Goal: Find specific page/section

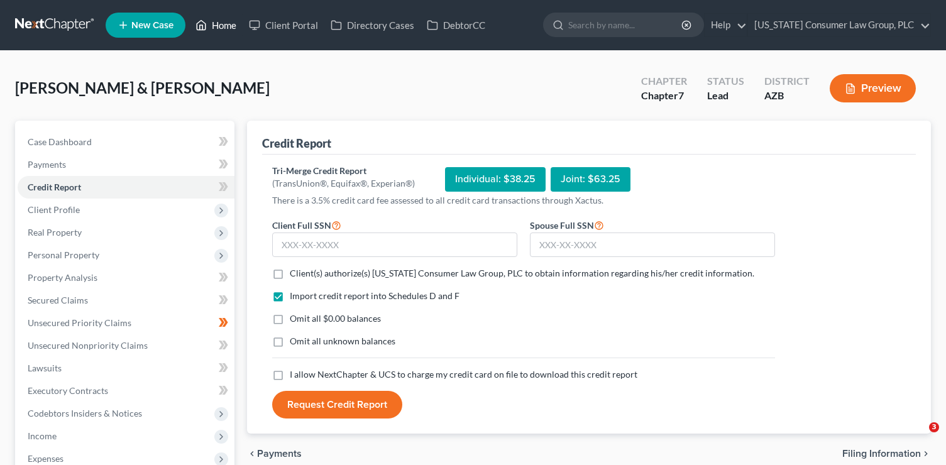
click at [218, 24] on link "Home" at bounding box center [215, 25] width 53 height 23
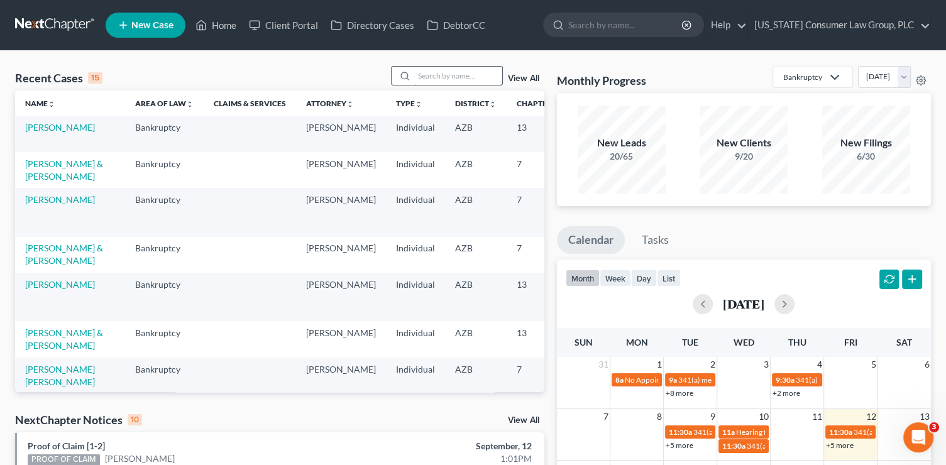
click at [423, 82] on input "search" at bounding box center [458, 76] width 88 height 18
type input "weeks"
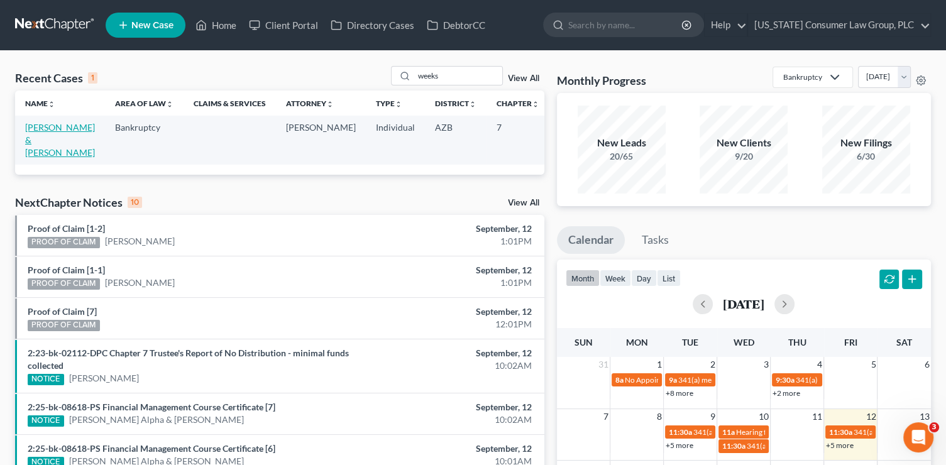
click at [25, 145] on link "[PERSON_NAME] & [PERSON_NAME]" at bounding box center [60, 140] width 70 height 36
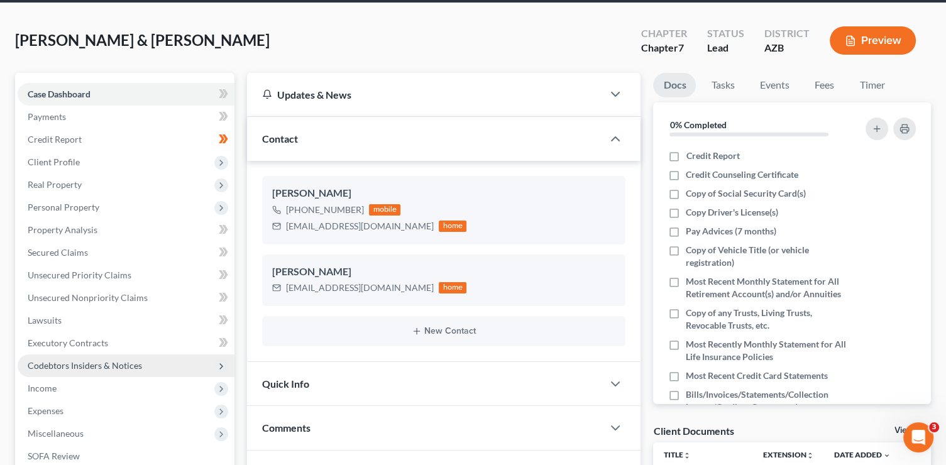
scroll to position [67, 0]
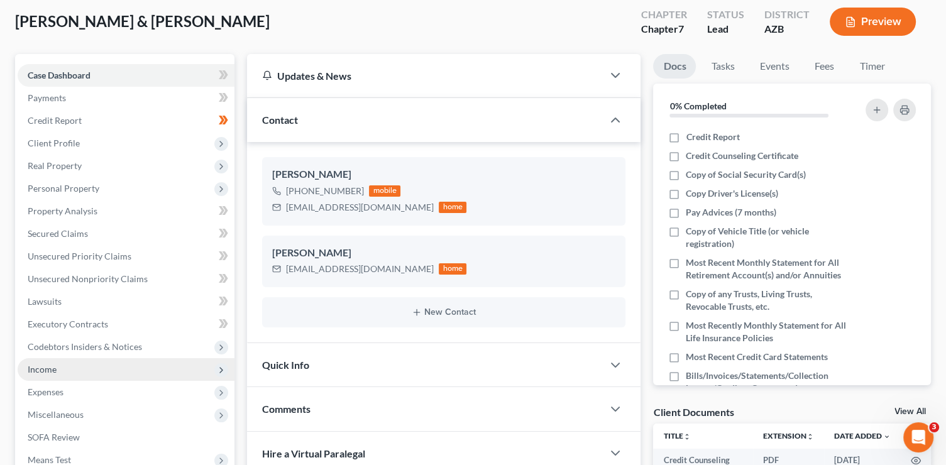
click at [74, 376] on span "Income" at bounding box center [126, 369] width 217 height 23
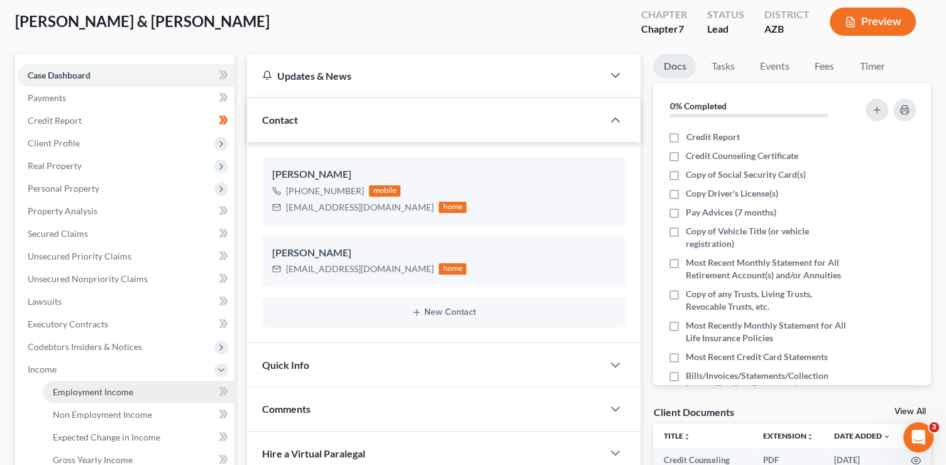
click at [91, 392] on span "Employment Income" at bounding box center [93, 392] width 80 height 11
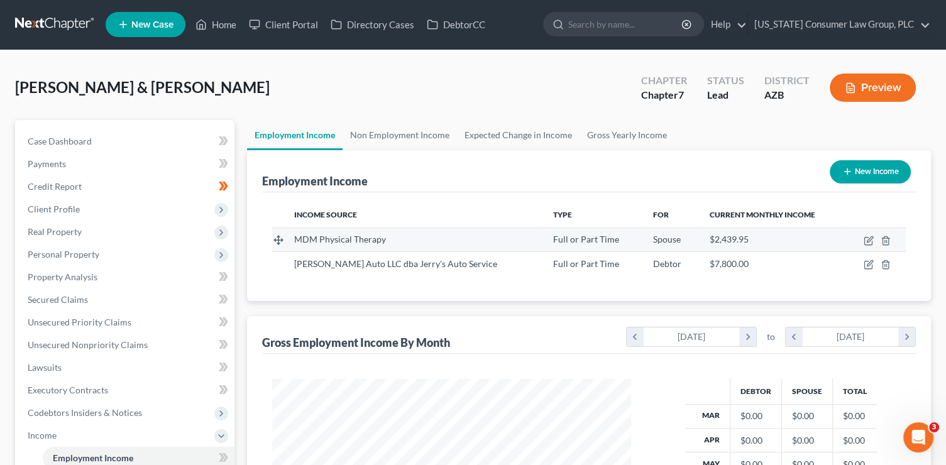
scroll to position [38, 0]
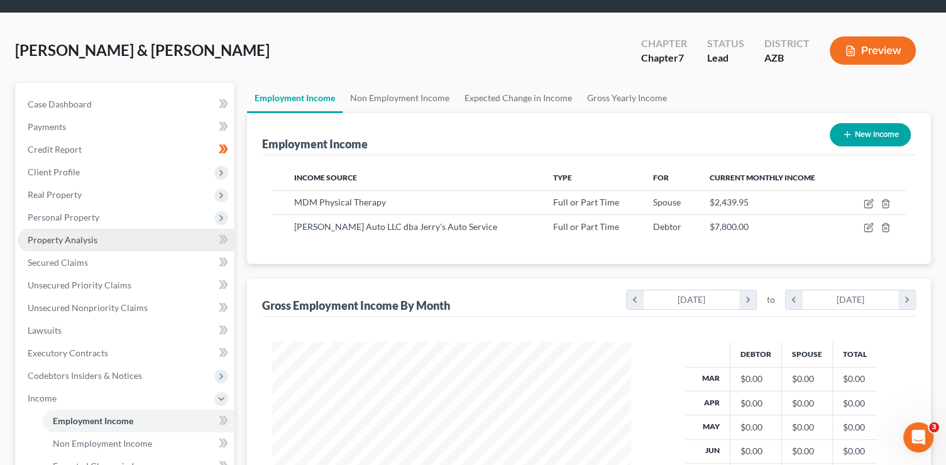
click at [82, 238] on span "Property Analysis" at bounding box center [63, 240] width 70 height 11
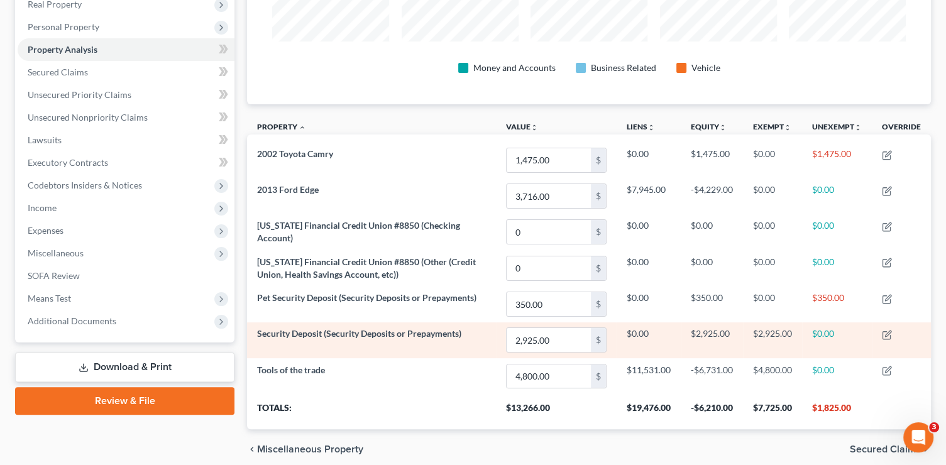
scroll to position [243, 0]
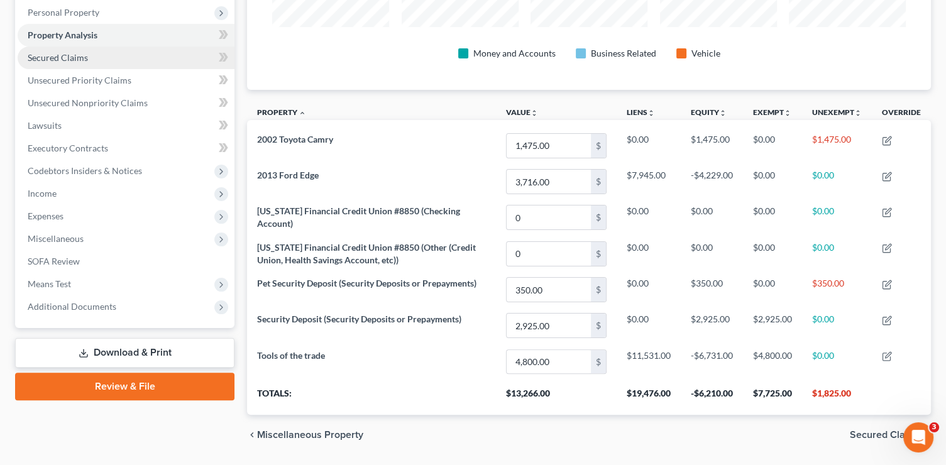
click at [91, 62] on link "Secured Claims" at bounding box center [126, 58] width 217 height 23
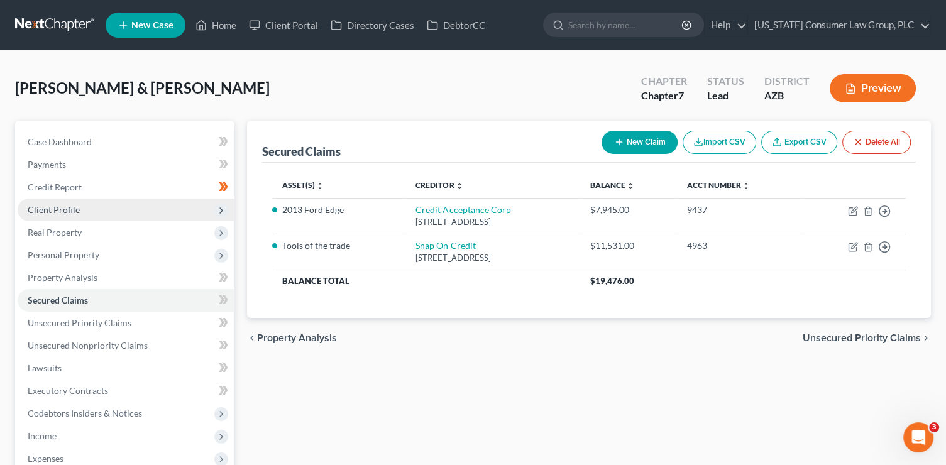
click at [80, 213] on span "Client Profile" at bounding box center [126, 210] width 217 height 23
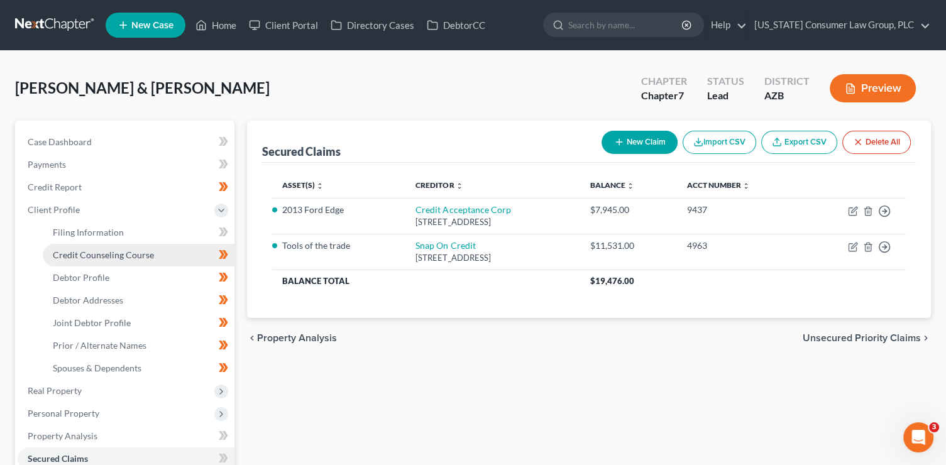
click at [106, 257] on span "Credit Counseling Course" at bounding box center [103, 255] width 101 height 11
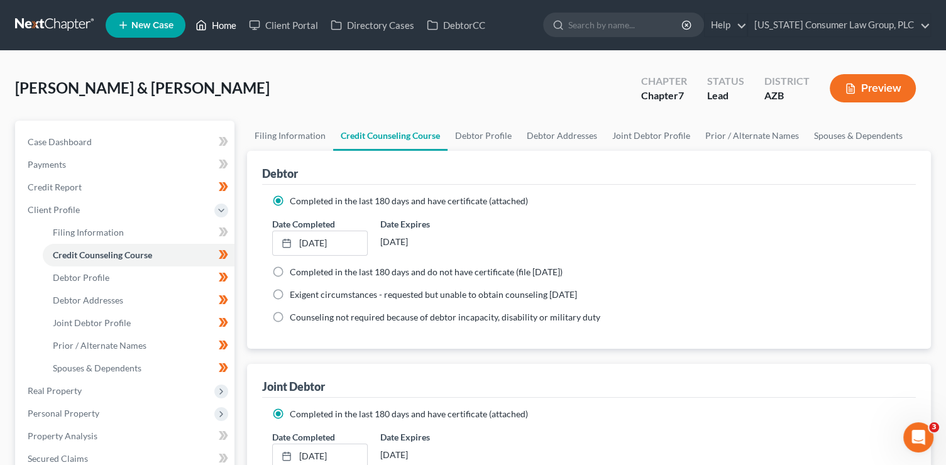
click at [230, 30] on link "Home" at bounding box center [215, 25] width 53 height 23
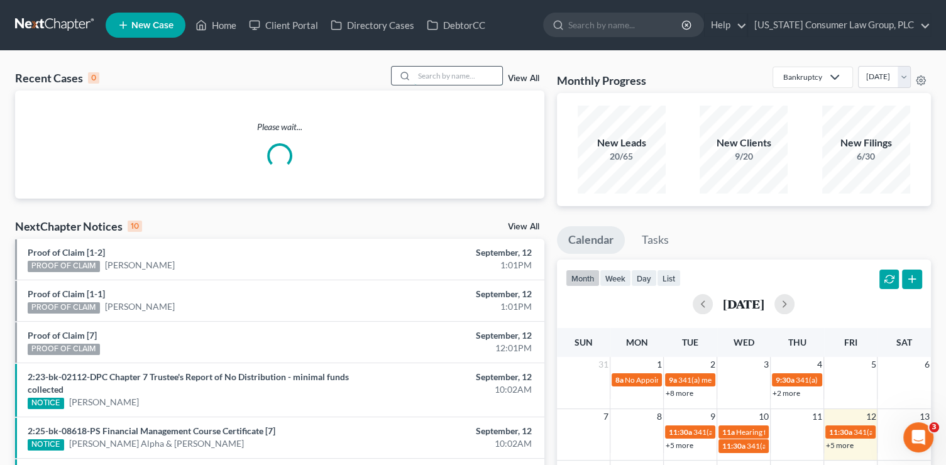
click at [485, 73] on input "search" at bounding box center [458, 76] width 88 height 18
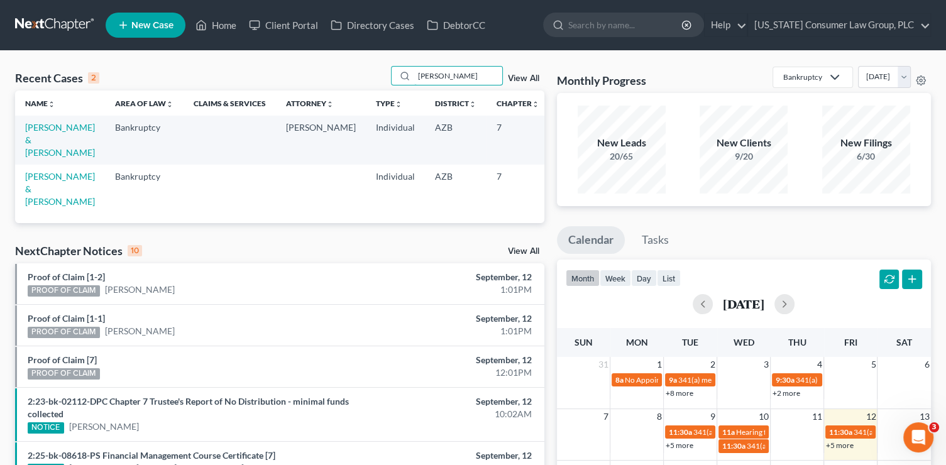
drag, startPoint x: 451, startPoint y: 76, endPoint x: 378, endPoint y: 67, distance: 74.2
click at [378, 67] on div "Recent Cases 2 [PERSON_NAME] View All" at bounding box center [279, 78] width 529 height 25
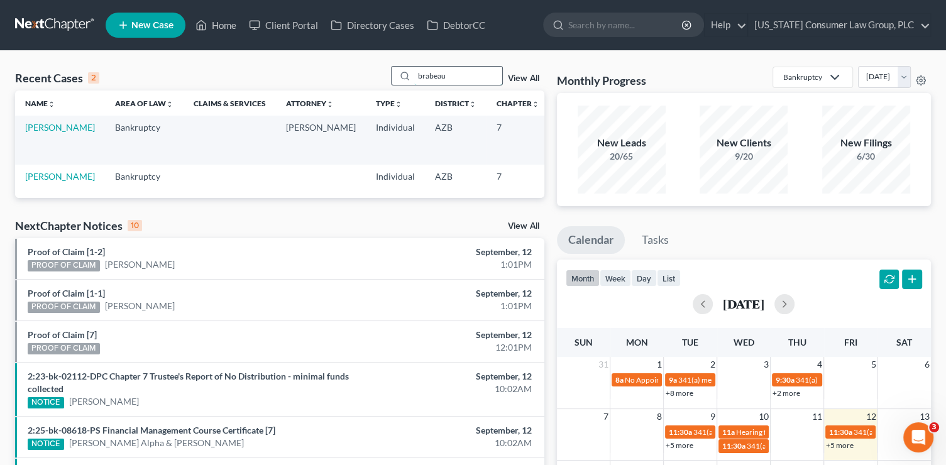
drag, startPoint x: 434, startPoint y: 72, endPoint x: 415, endPoint y: 70, distance: 19.6
click at [415, 70] on input "brabeau" at bounding box center [458, 76] width 88 height 18
type input "[PERSON_NAME]"
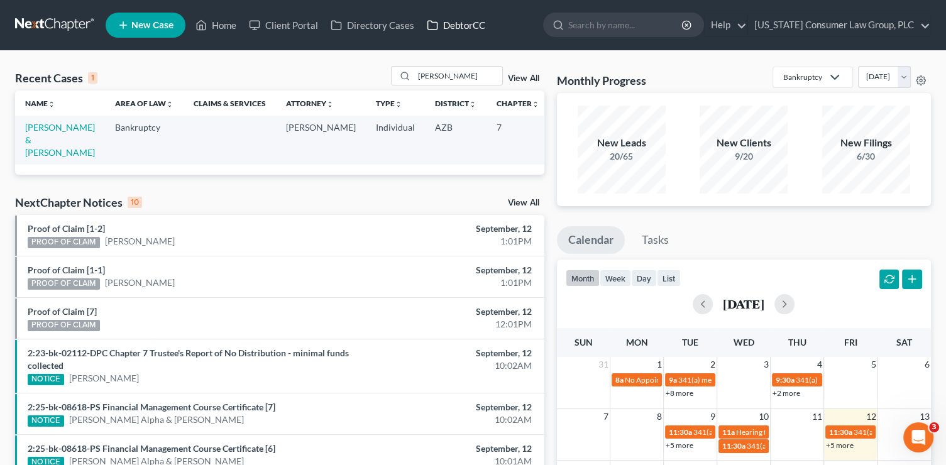
click at [454, 26] on link "DebtorCC" at bounding box center [456, 25] width 71 height 23
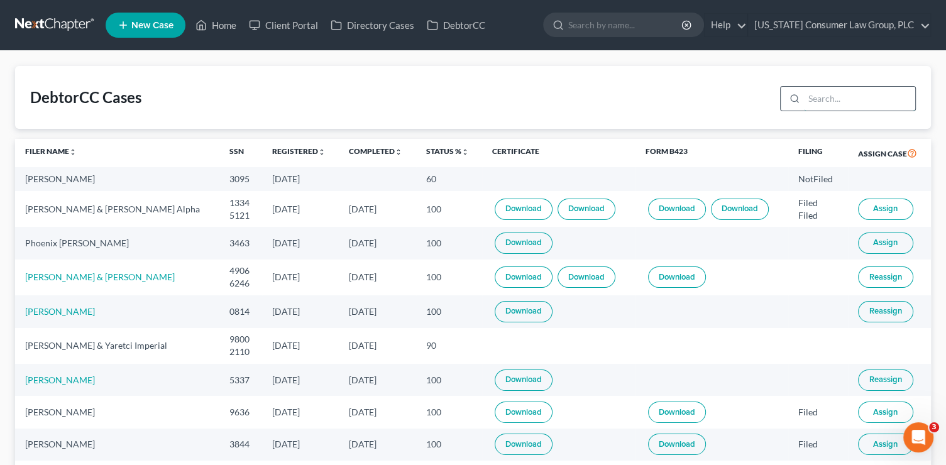
click at [822, 93] on input "search" at bounding box center [859, 99] width 111 height 24
type input "bradford"
